Goal: Information Seeking & Learning: Learn about a topic

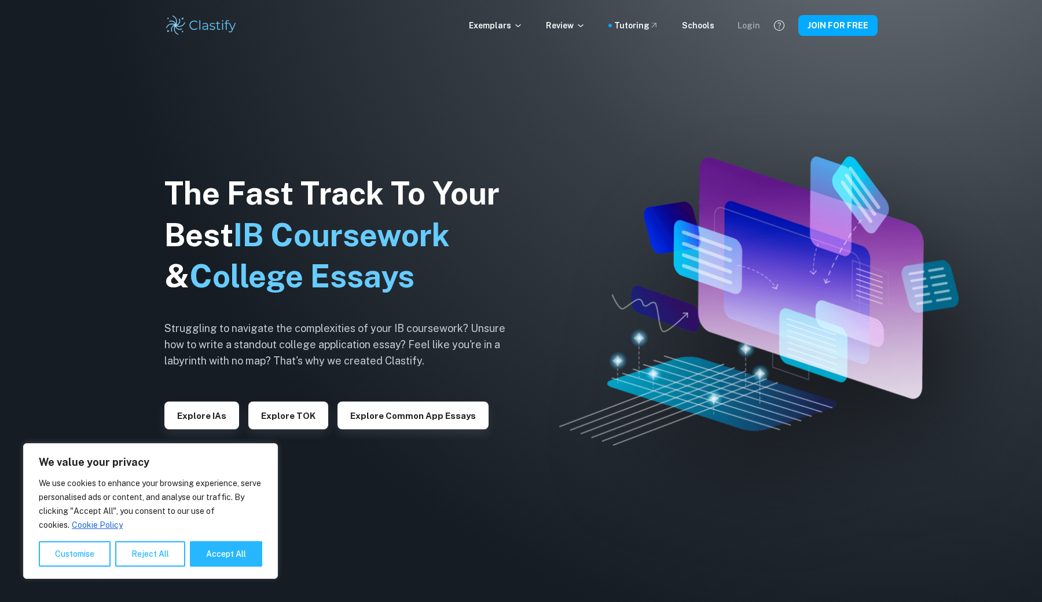
click at [748, 24] on div "Login" at bounding box center [749, 25] width 23 height 13
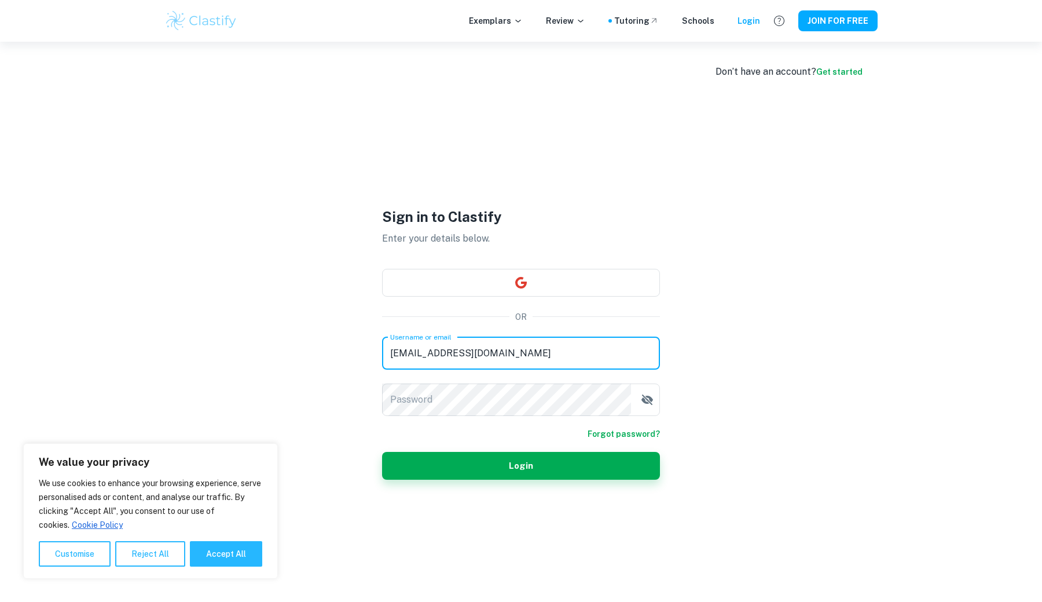
type input "rubyvenu@gmail.com"
click at [521, 465] on button "Login" at bounding box center [521, 466] width 278 height 28
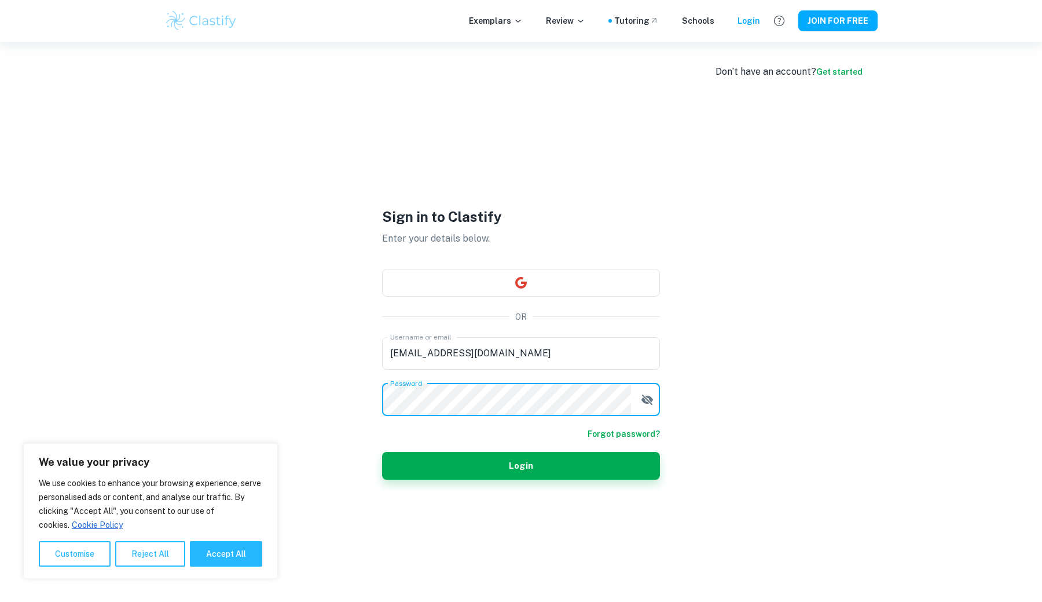
click at [521, 465] on button "Login" at bounding box center [521, 466] width 278 height 28
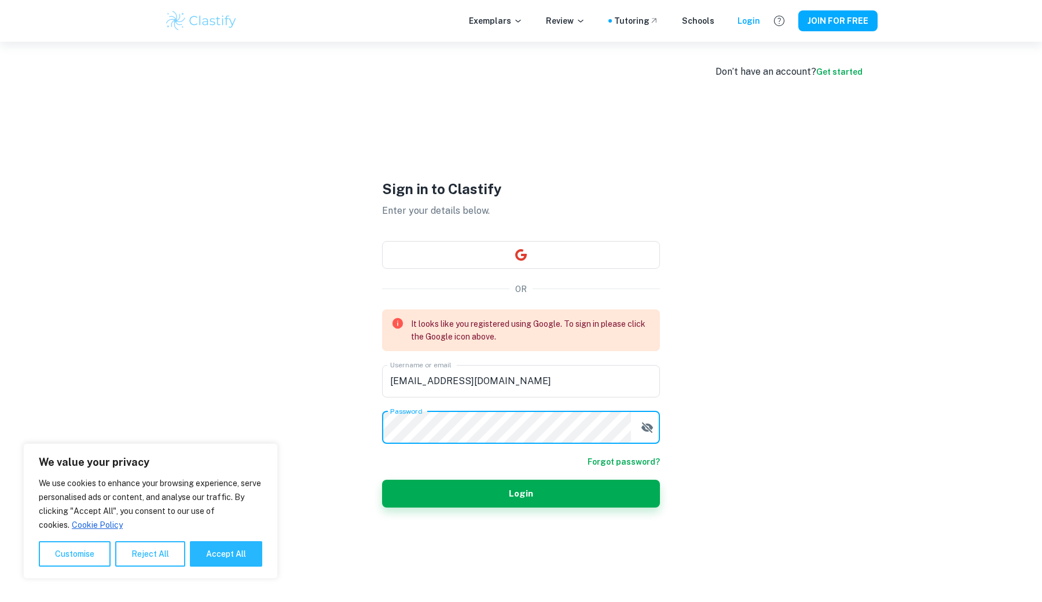
click at [309, 333] on div "Don’t have an account? Get started Sign in to Clastify Enter your details below…" at bounding box center [521, 343] width 741 height 602
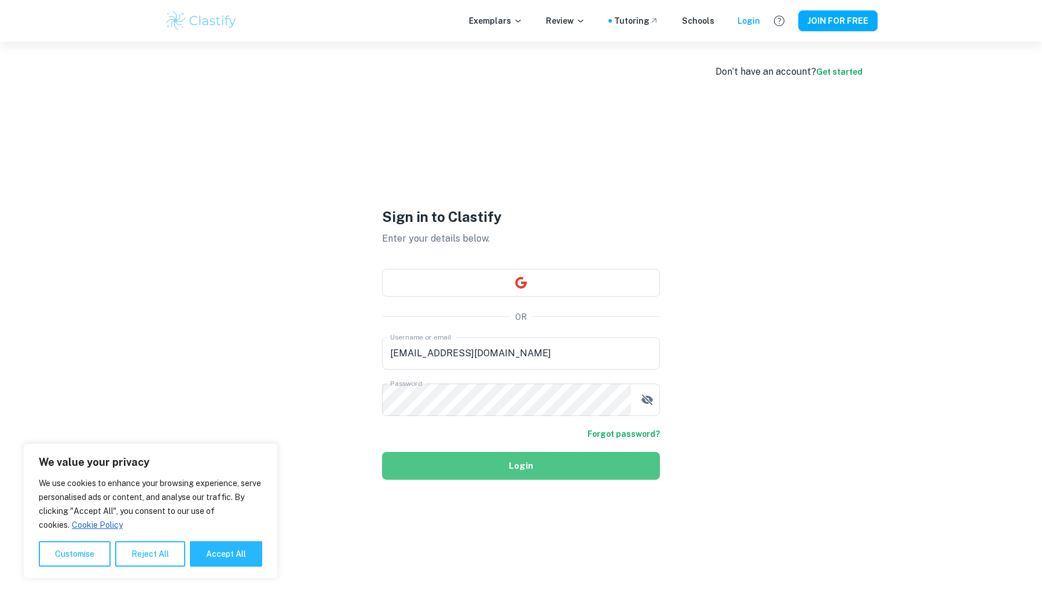
click at [430, 456] on button "Login" at bounding box center [521, 466] width 278 height 28
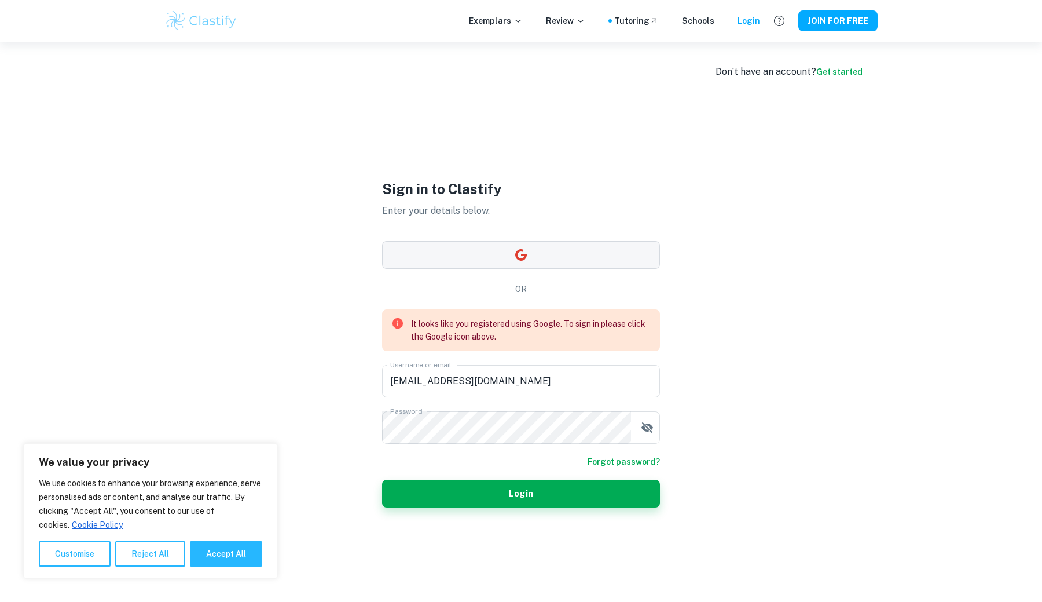
click at [496, 262] on button "button" at bounding box center [521, 255] width 278 height 28
click at [646, 429] on icon "button" at bounding box center [648, 427] width 12 height 10
click at [646, 429] on icon "button" at bounding box center [648, 427] width 12 height 8
click at [557, 488] on button "Login" at bounding box center [521, 494] width 278 height 28
click at [495, 258] on button "button" at bounding box center [521, 255] width 278 height 28
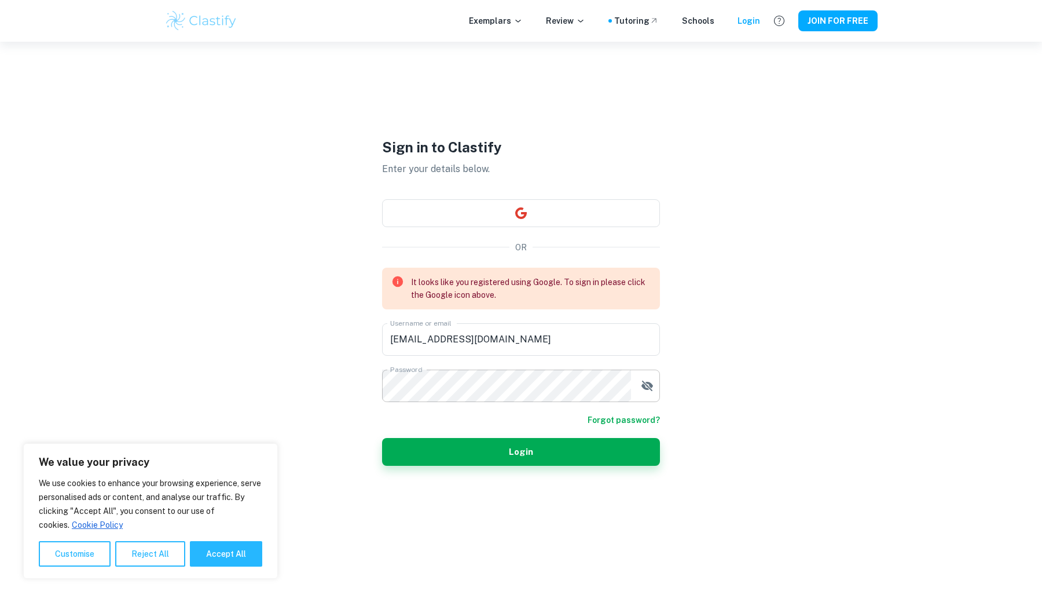
scroll to position [42, 0]
click at [160, 548] on button "Reject All" at bounding box center [150, 553] width 70 height 25
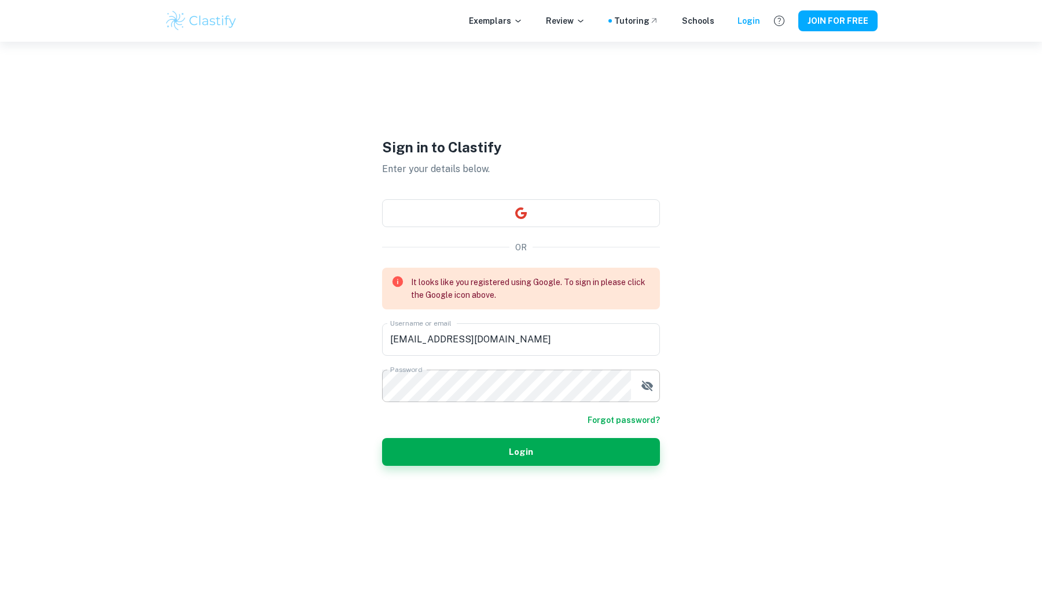
click at [279, 405] on div "Don’t have an account? Get started Sign in to Clastify Enter your details below…" at bounding box center [521, 301] width 741 height 602
click at [208, 16] on img at bounding box center [201, 20] width 74 height 23
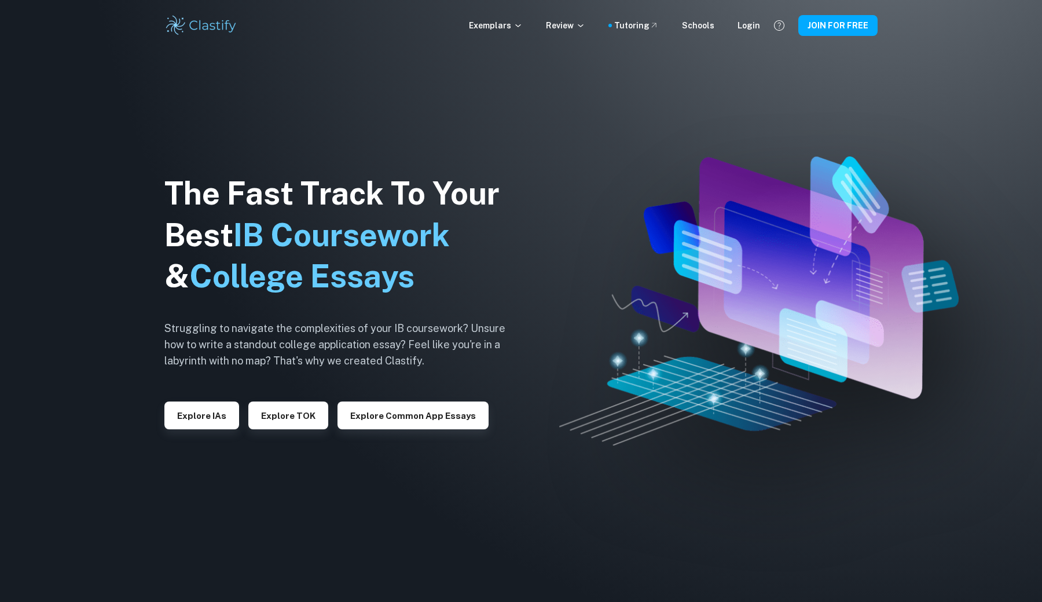
click at [507, 122] on div "The Fast Track To Your Best IB Coursework & College Essays Struggling to naviga…" at bounding box center [343, 301] width 359 height 396
click at [755, 21] on div "Login" at bounding box center [749, 25] width 23 height 13
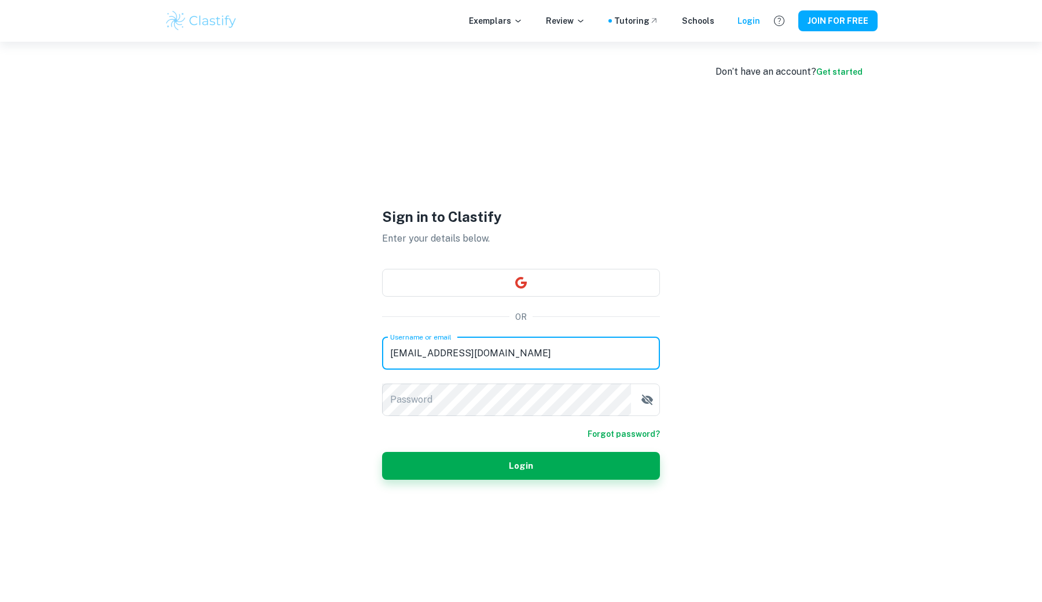
type input "rubyvenu@gmail.com"
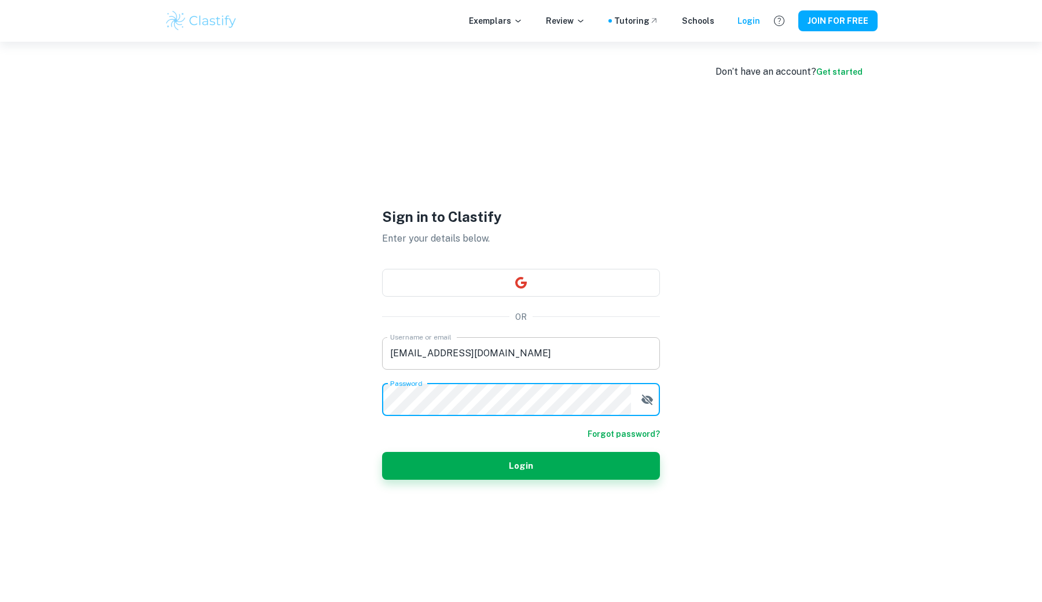
click at [521, 465] on button "Login" at bounding box center [521, 466] width 278 height 28
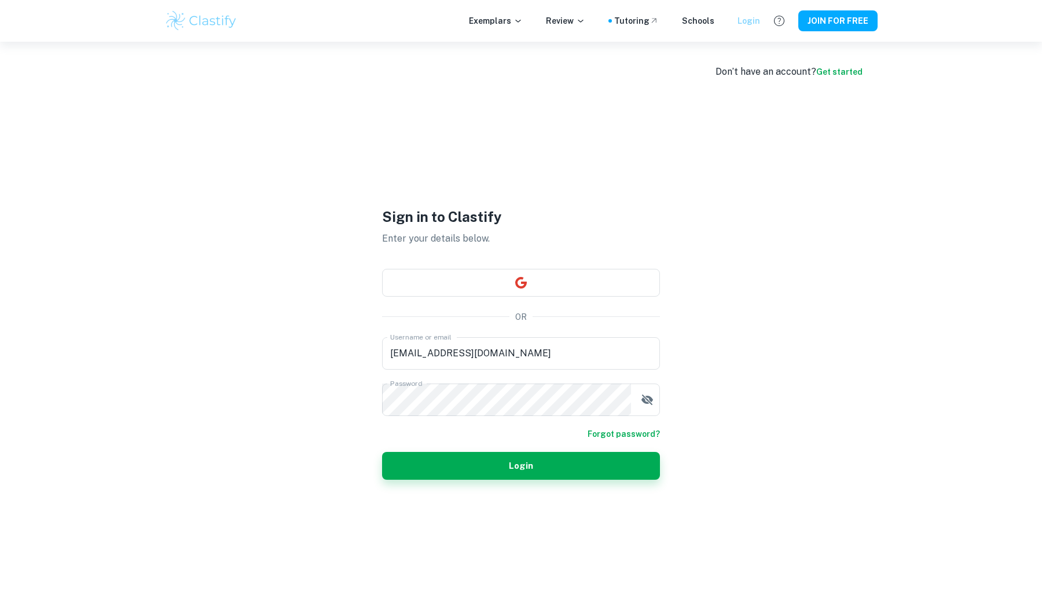
click at [745, 20] on div "Login" at bounding box center [749, 20] width 23 height 13
click at [644, 397] on icon "button" at bounding box center [648, 400] width 14 height 14
click at [644, 397] on icon "button" at bounding box center [648, 399] width 12 height 8
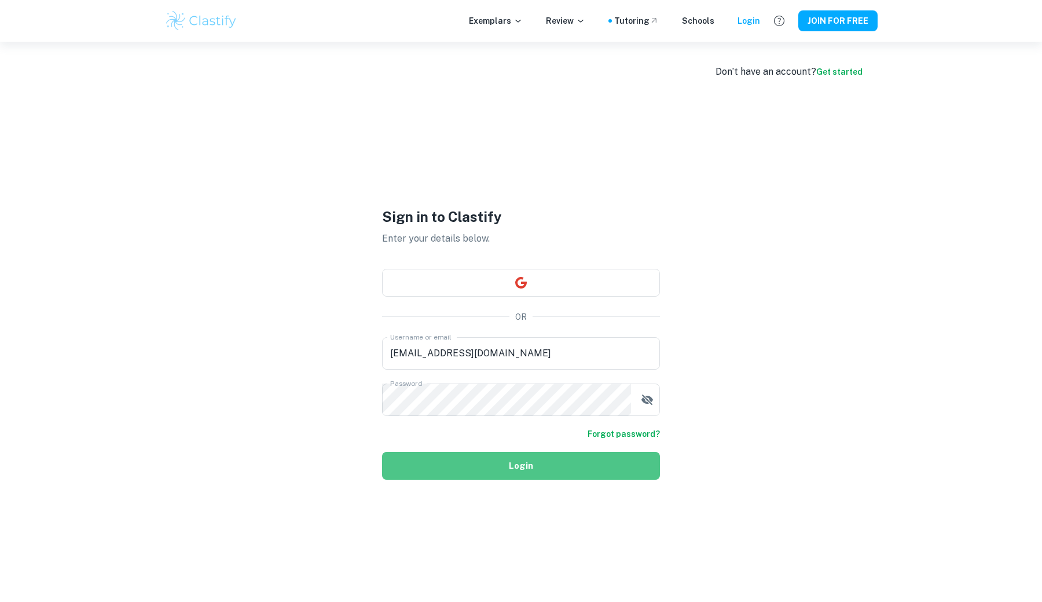
click at [593, 460] on button "Login" at bounding box center [521, 466] width 278 height 28
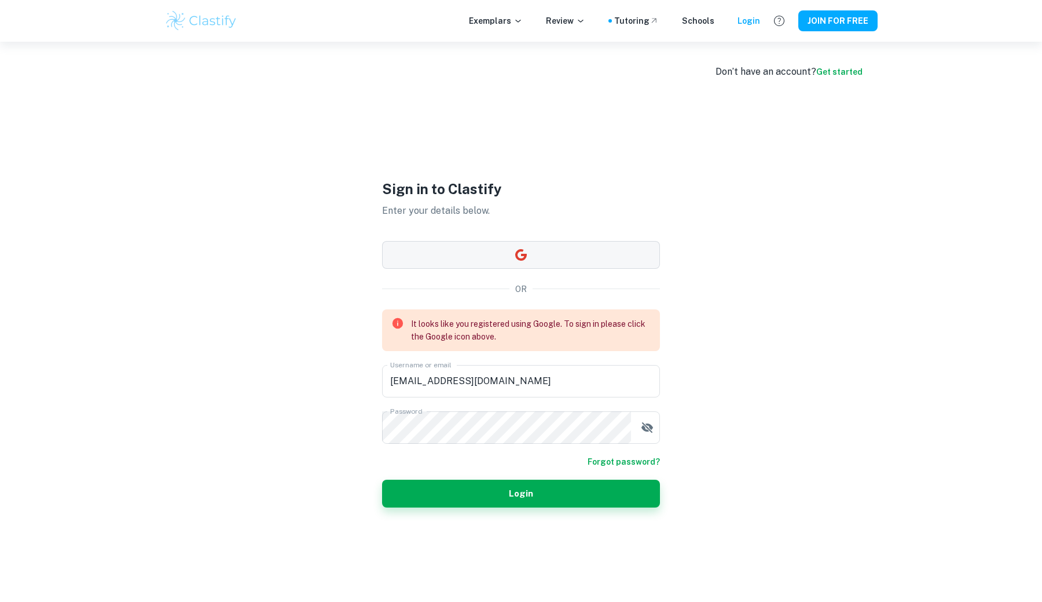
click at [501, 258] on button "button" at bounding box center [521, 255] width 278 height 28
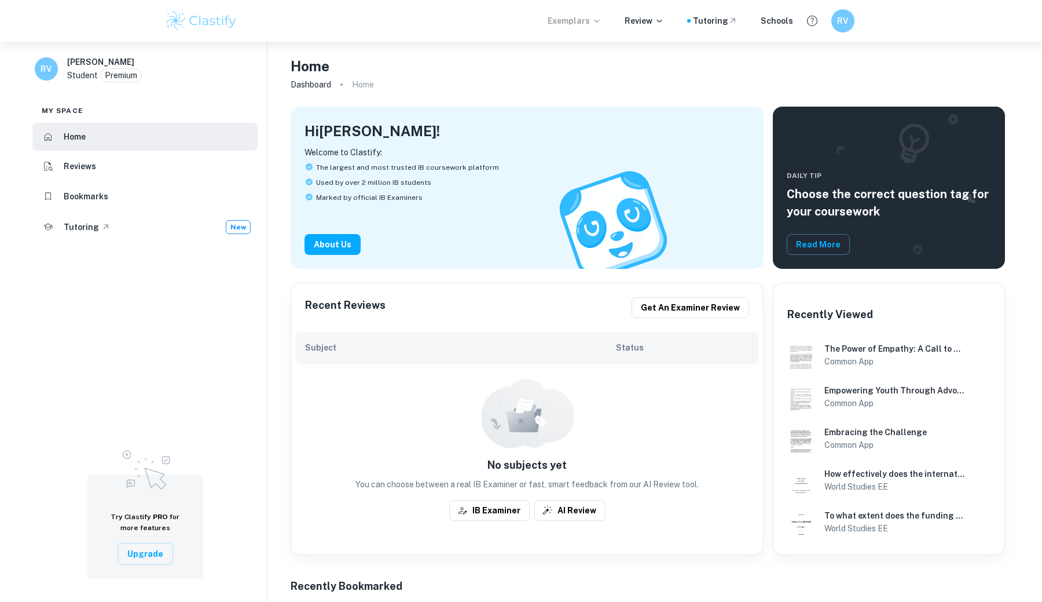
click at [588, 23] on p "Exemplars" at bounding box center [575, 20] width 54 height 13
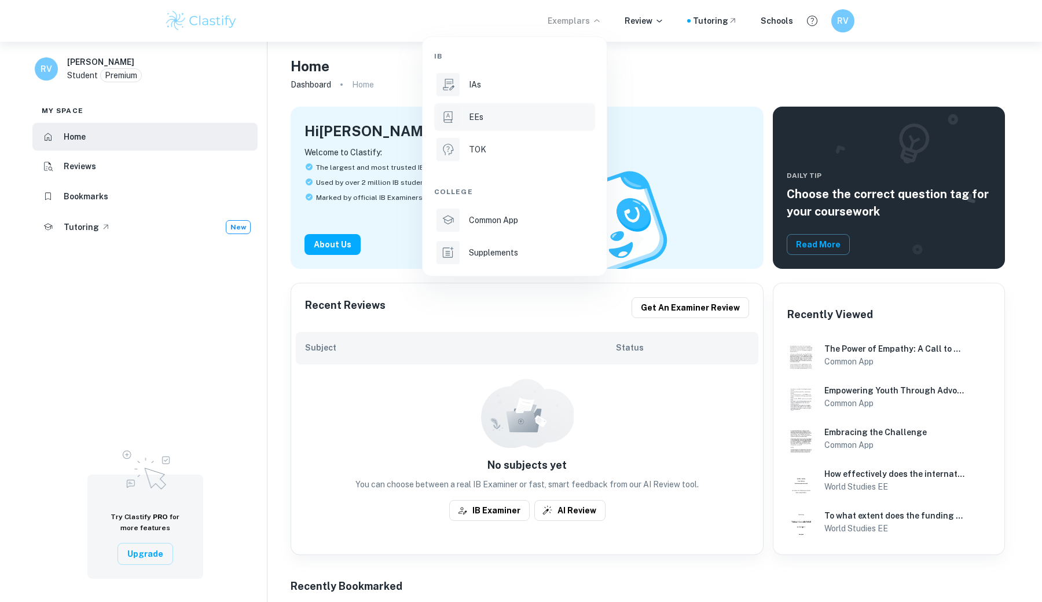
click at [487, 115] on div "EEs" at bounding box center [531, 117] width 124 height 13
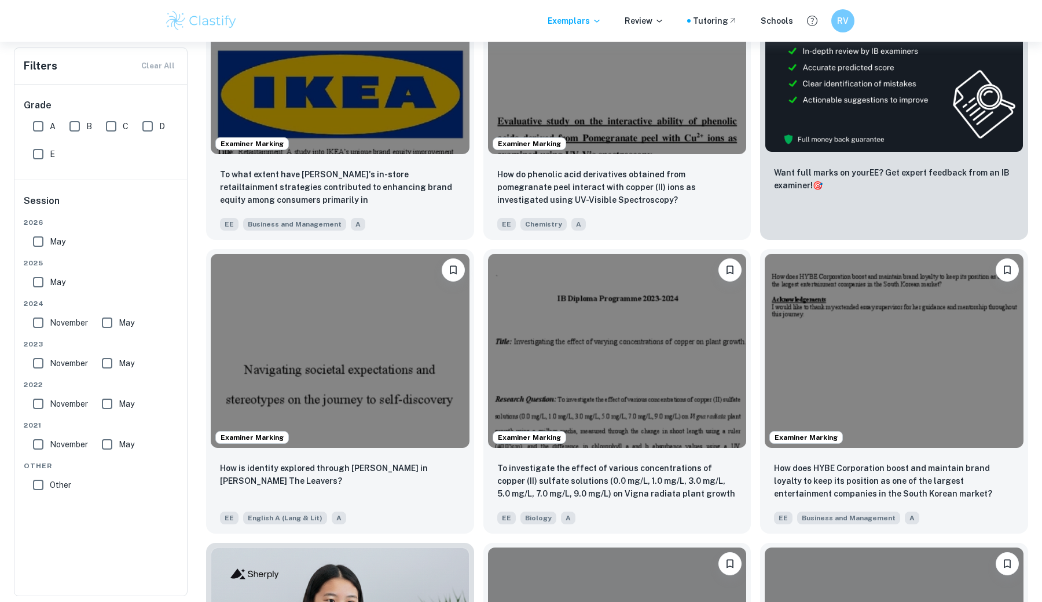
scroll to position [351, 0]
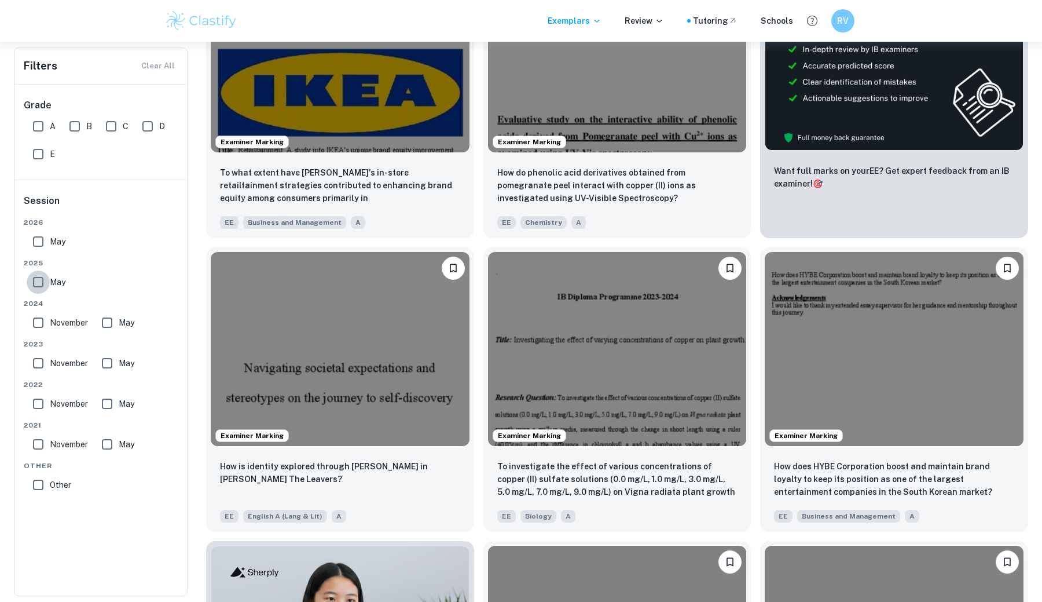
click at [38, 281] on input "May" at bounding box center [38, 281] width 23 height 23
checkbox input "true"
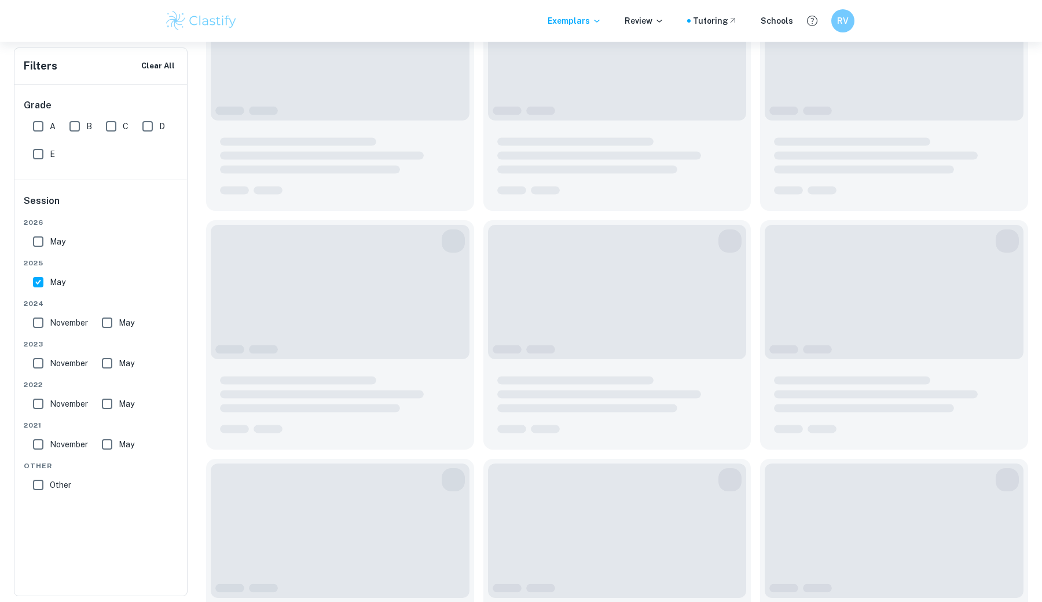
click at [38, 237] on input "May" at bounding box center [38, 241] width 23 height 23
checkbox input "true"
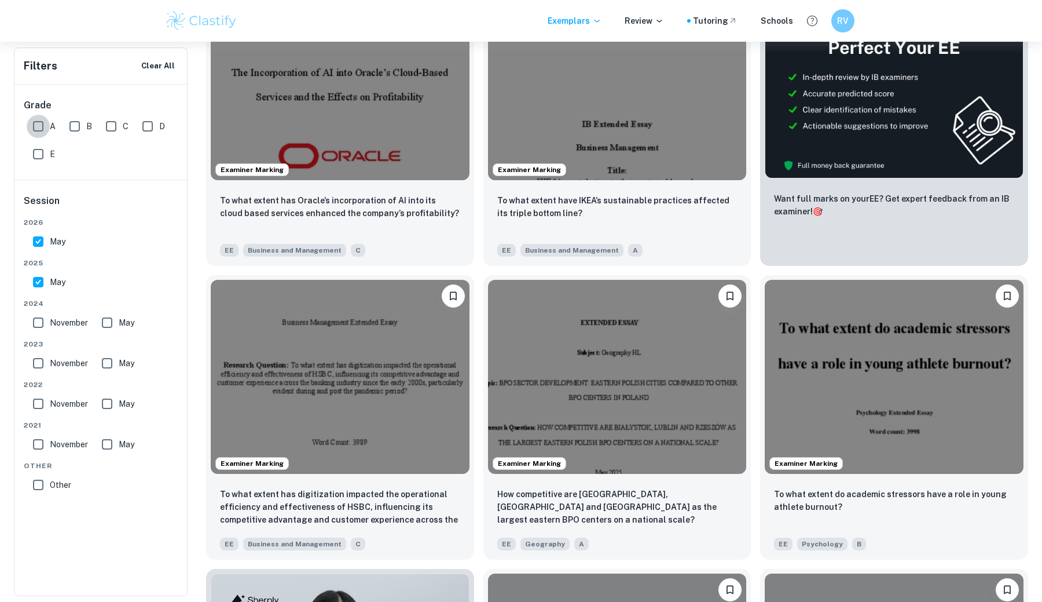
click at [46, 125] on input "A" at bounding box center [38, 126] width 23 height 23
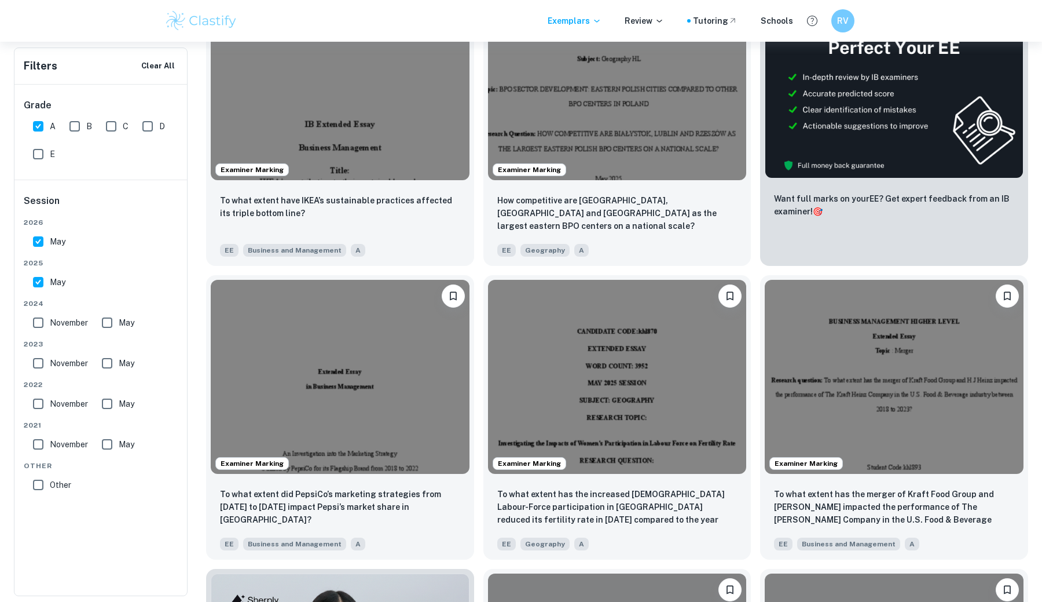
click at [35, 125] on input "A" at bounding box center [38, 126] width 23 height 23
checkbox input "false"
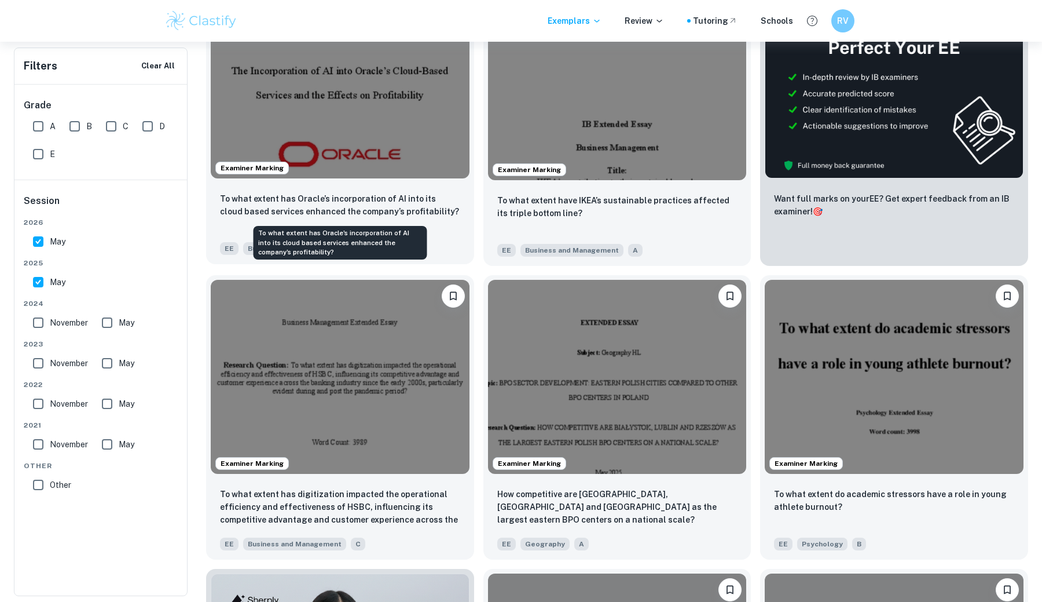
click at [310, 204] on p "To what extent has Oracle’s incorporation of AI into its cloud based services e…" at bounding box center [340, 204] width 240 height 25
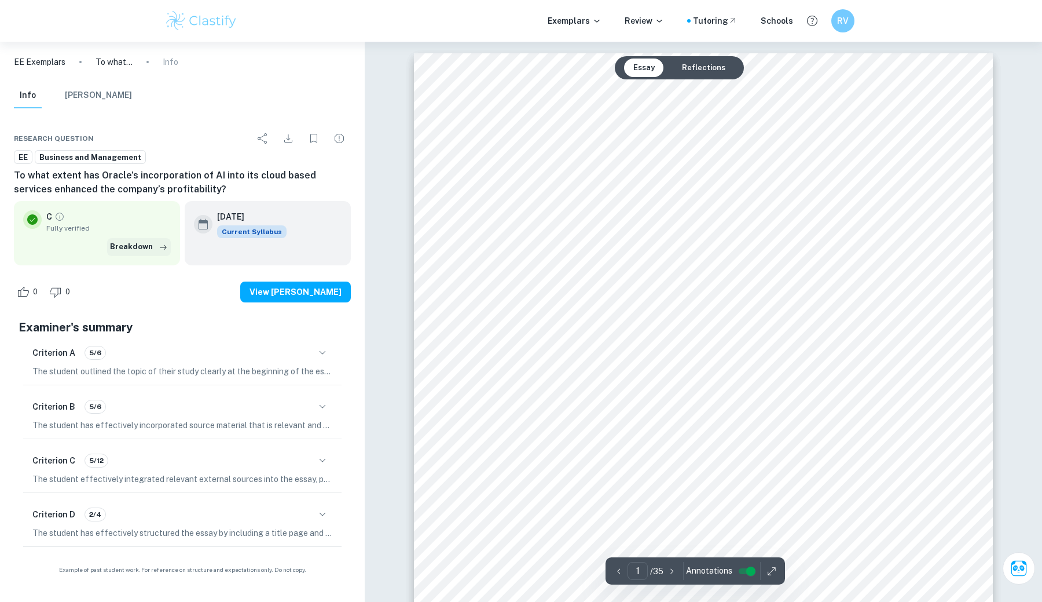
click at [137, 246] on button "Breakdown" at bounding box center [139, 246] width 64 height 17
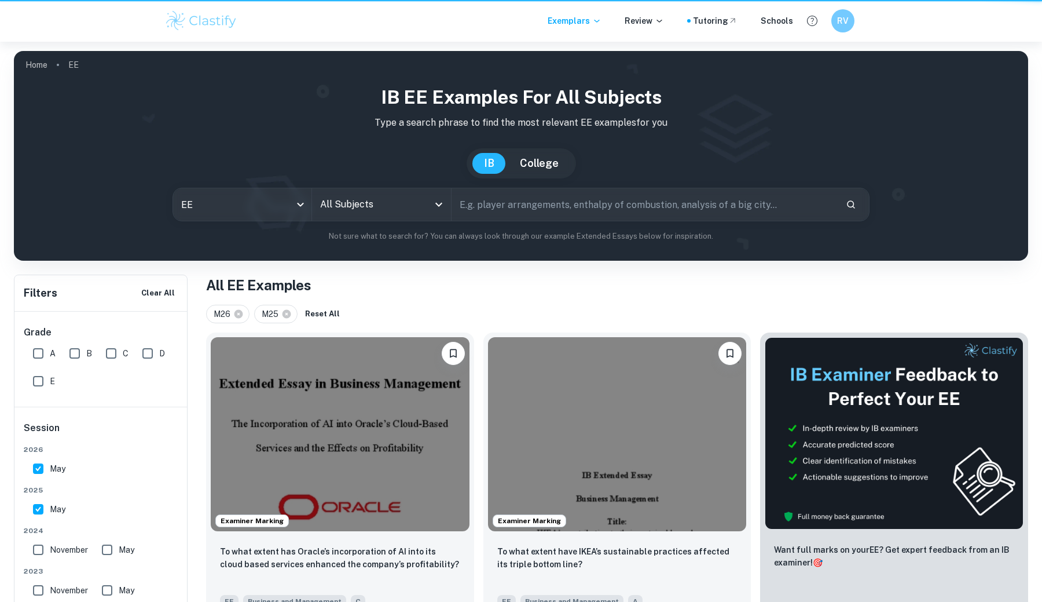
scroll to position [351, 0]
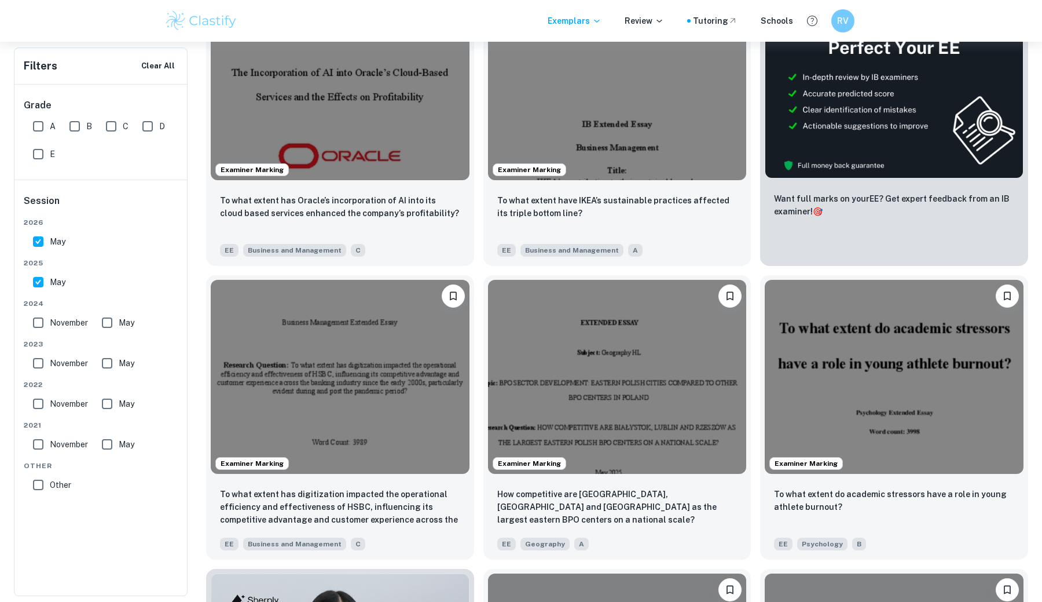
click at [40, 125] on input "A" at bounding box center [38, 126] width 23 height 23
checkbox input "true"
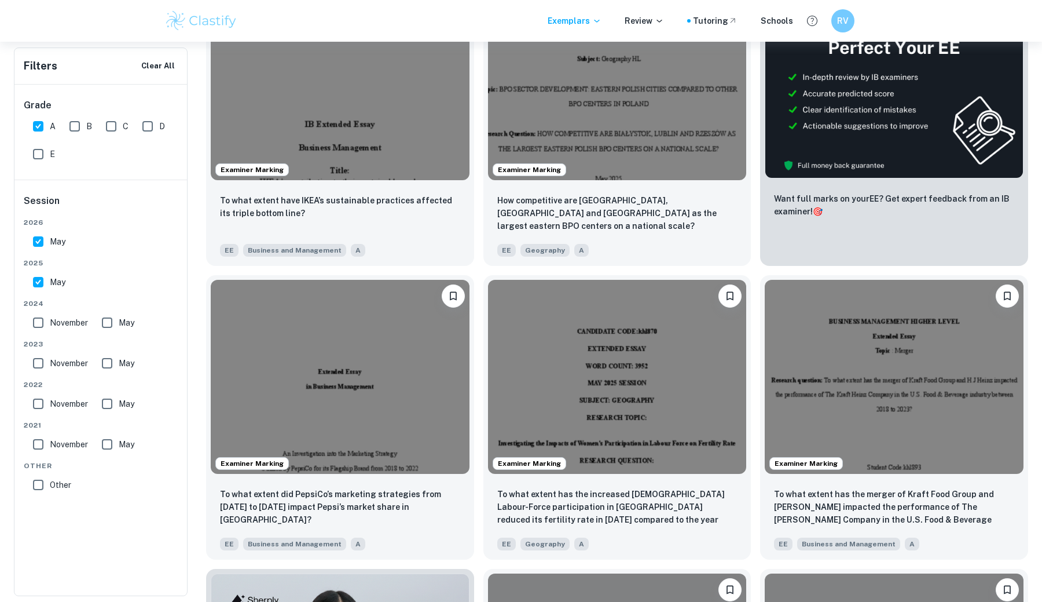
click at [71, 125] on input "B" at bounding box center [74, 126] width 23 height 23
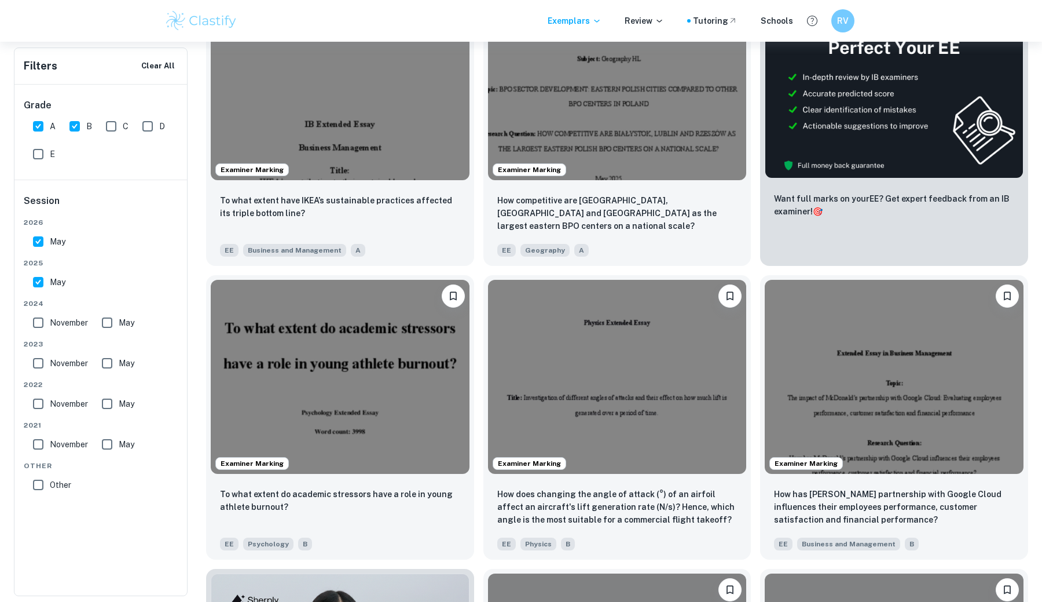
click at [74, 124] on input "B" at bounding box center [74, 126] width 23 height 23
checkbox input "false"
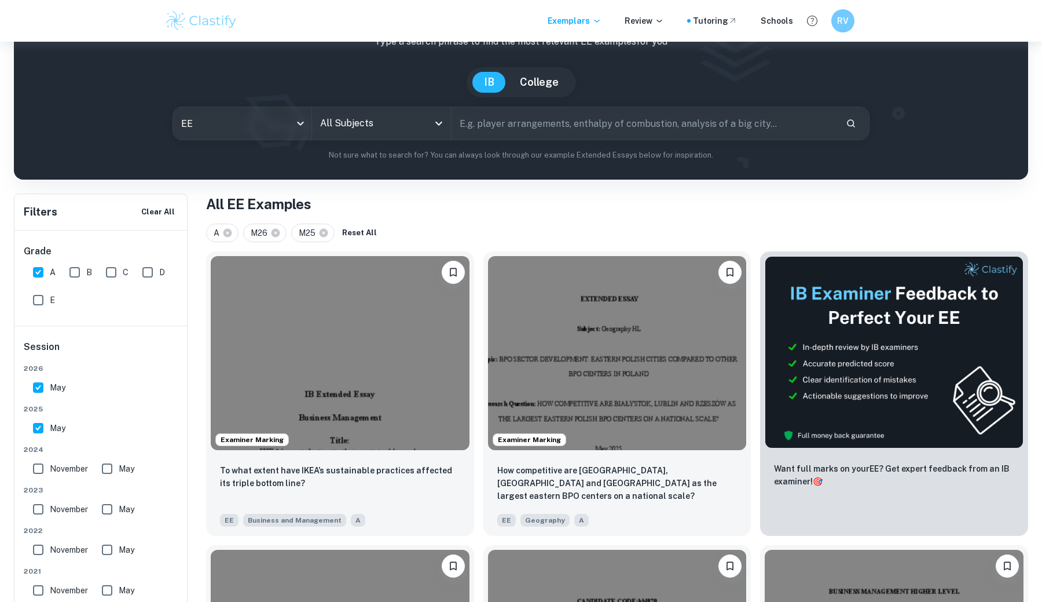
scroll to position [89, 0]
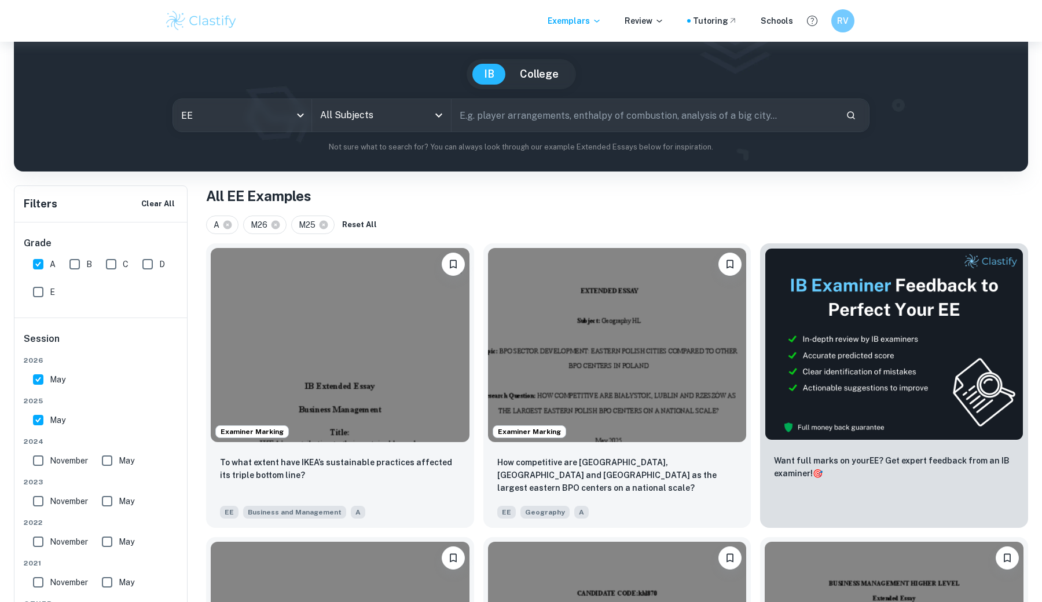
click at [436, 116] on icon "Open" at bounding box center [439, 115] width 14 height 14
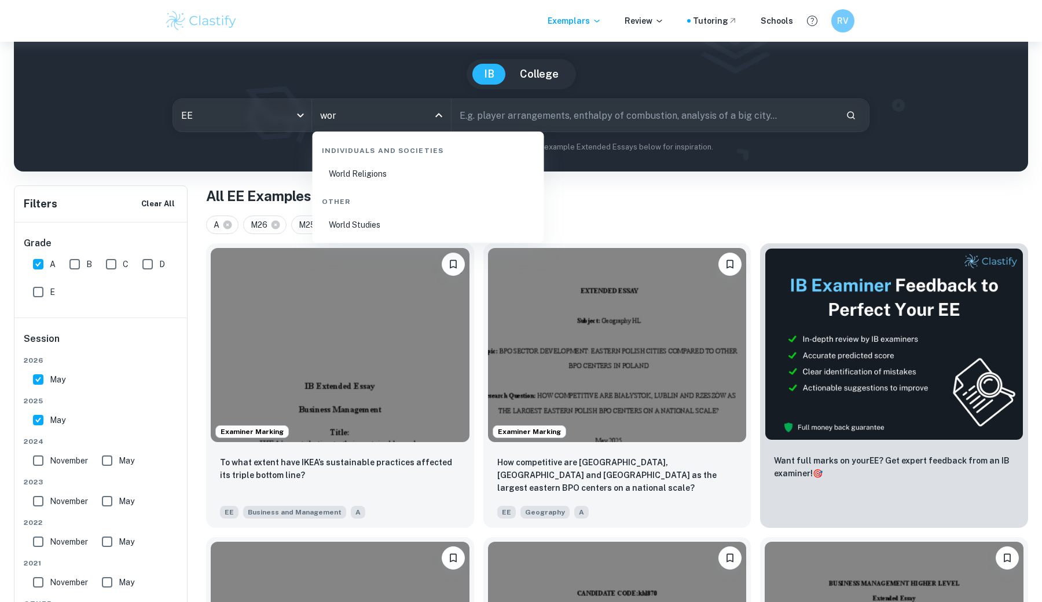
click at [387, 216] on li "World Studies" at bounding box center [428, 224] width 222 height 27
type input "World Studies"
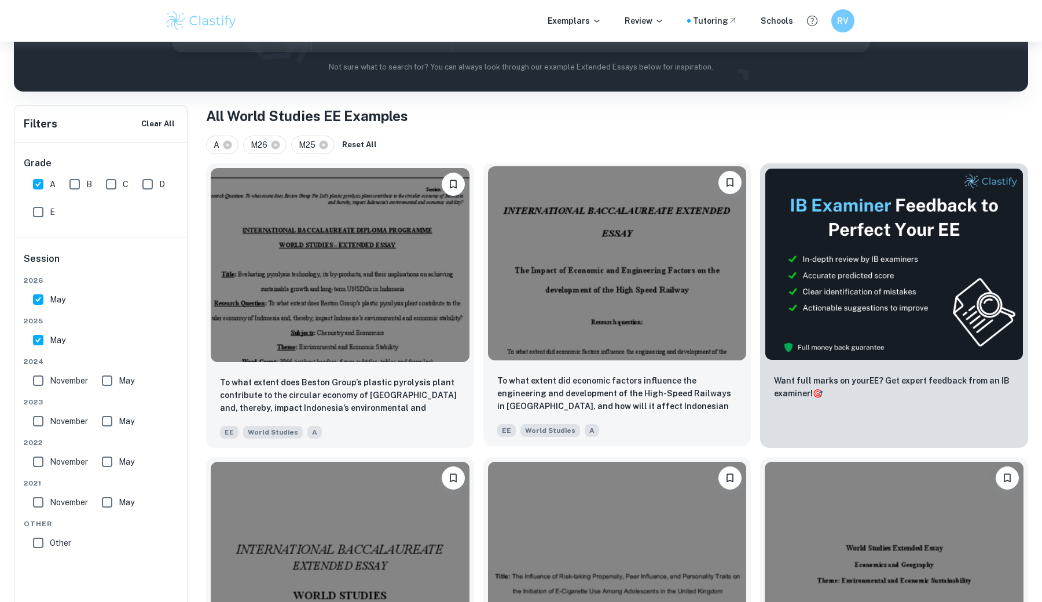
scroll to position [170, 0]
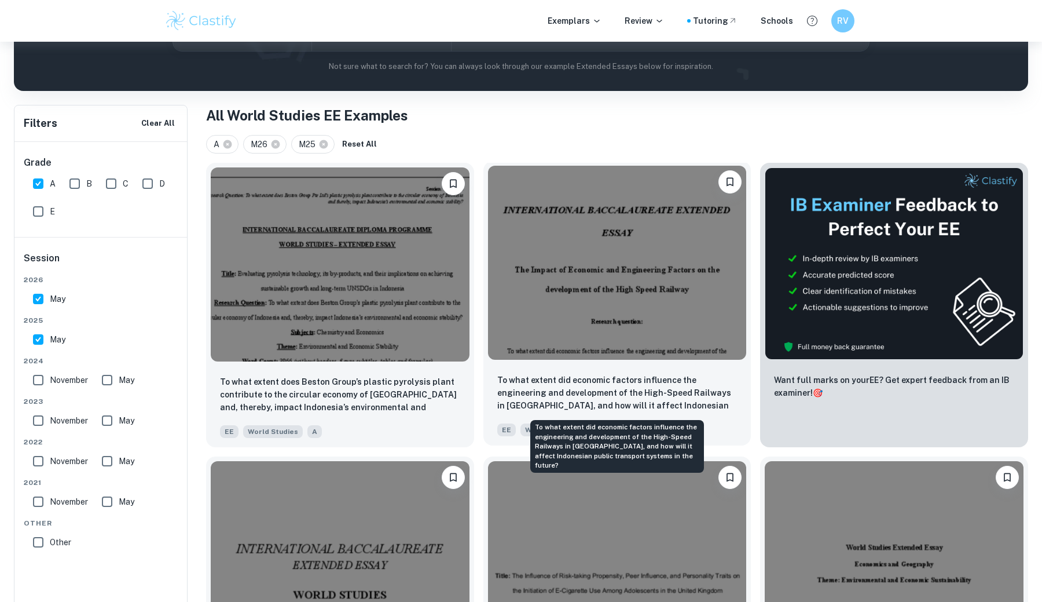
click at [541, 386] on p "To what extent did economic factors influence the engineering and development o…" at bounding box center [617, 393] width 240 height 39
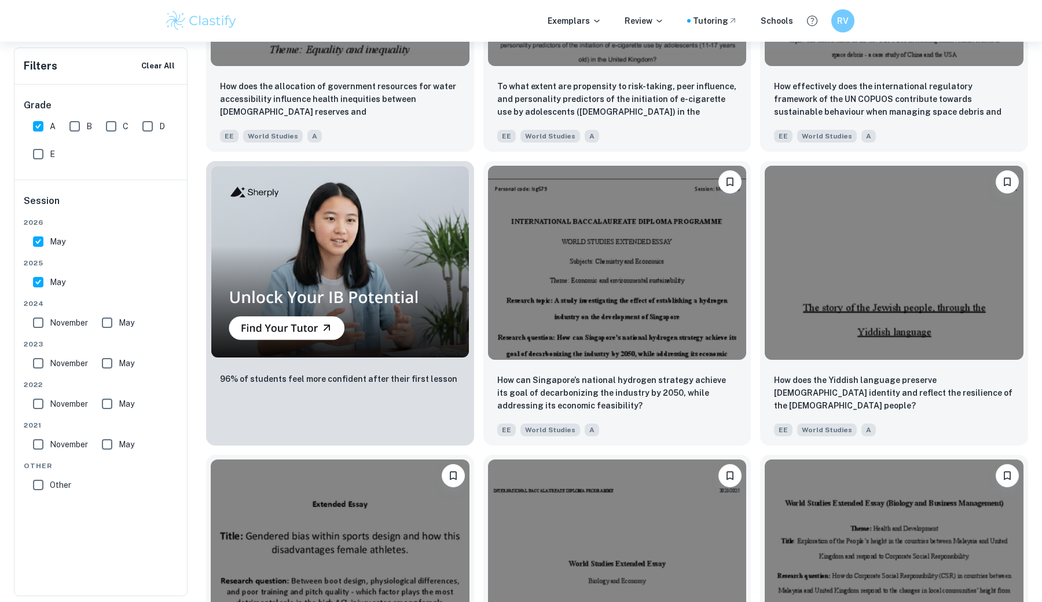
scroll to position [759, 0]
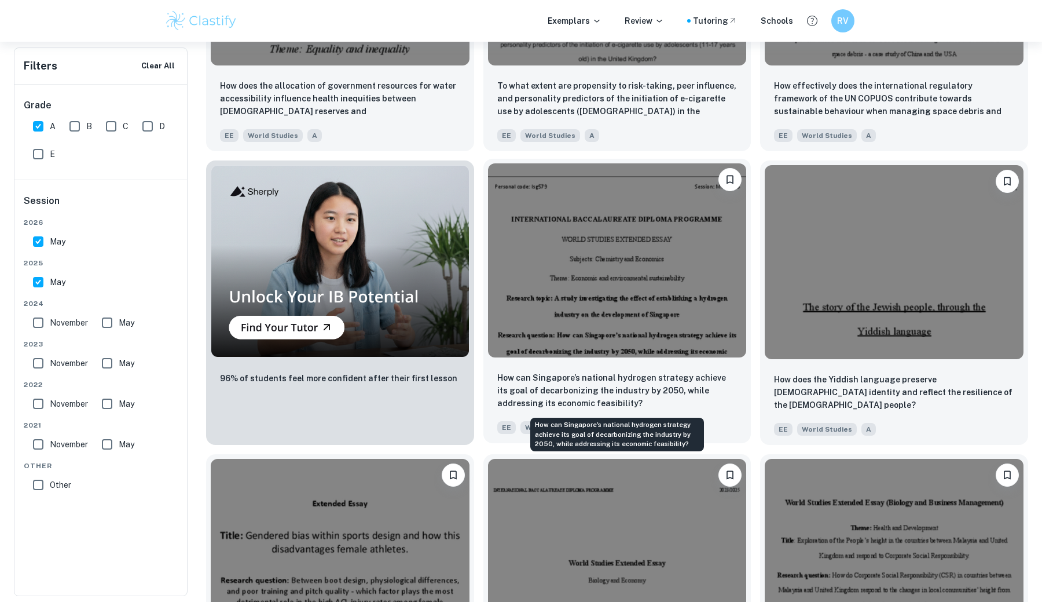
click at [542, 389] on p "How can Singapore’s national hydrogen strategy achieve its goal of decarbonizin…" at bounding box center [617, 390] width 240 height 38
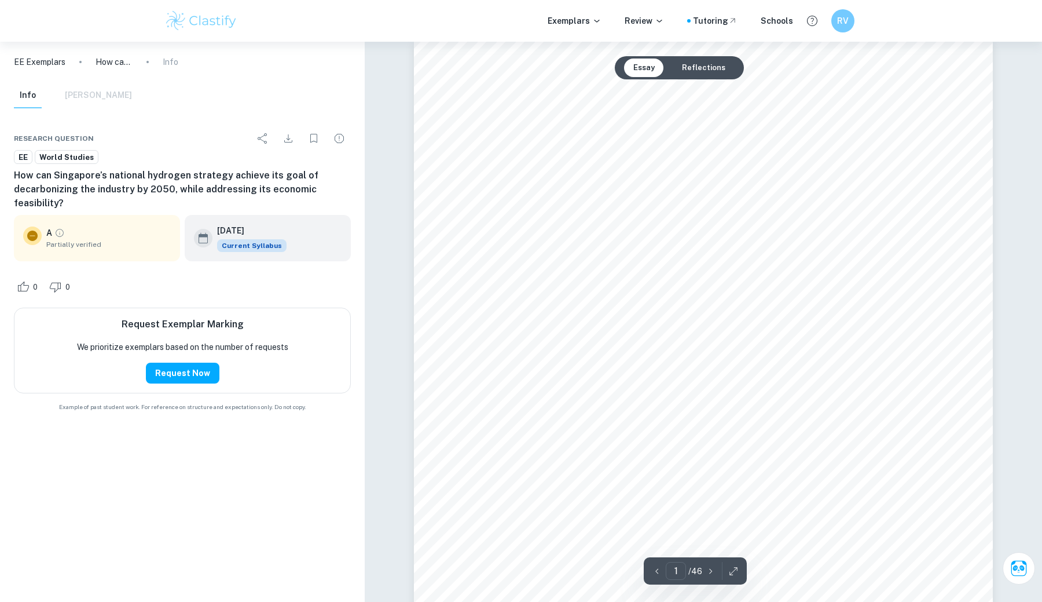
scroll to position [17, 0]
click at [694, 69] on button "Reflections" at bounding box center [704, 67] width 62 height 19
type input "4"
